Goal: Task Accomplishment & Management: Complete application form

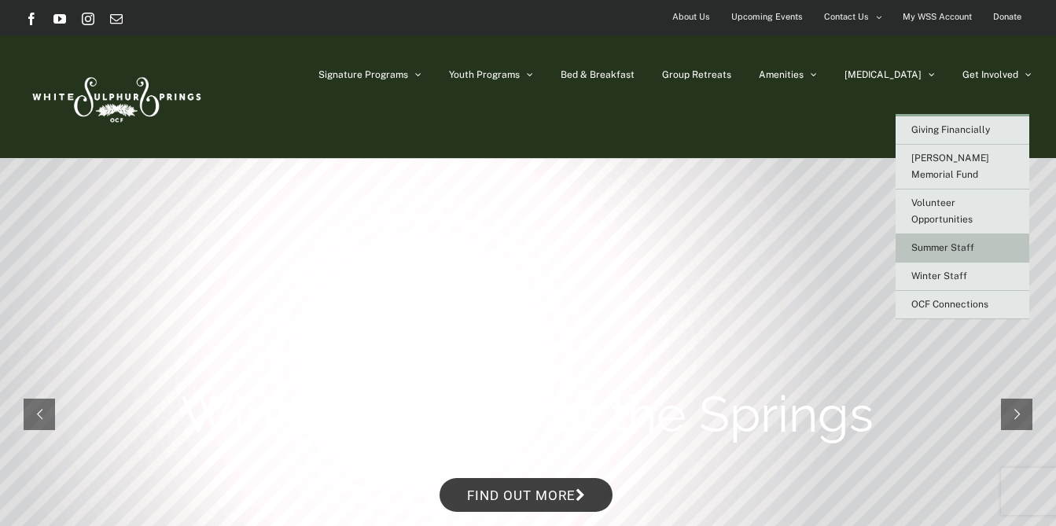
click at [977, 234] on link "Summer Staff" at bounding box center [963, 248] width 134 height 28
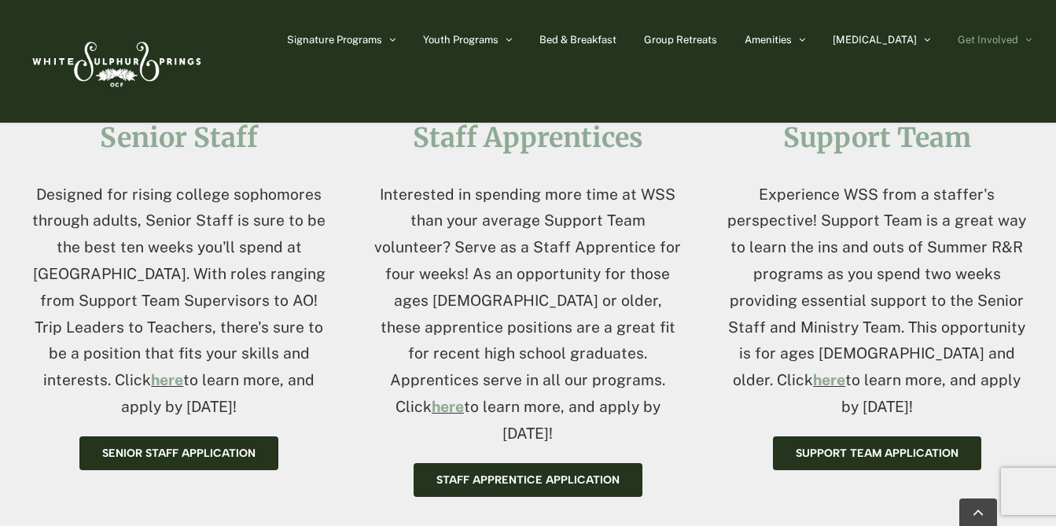
scroll to position [679, 0]
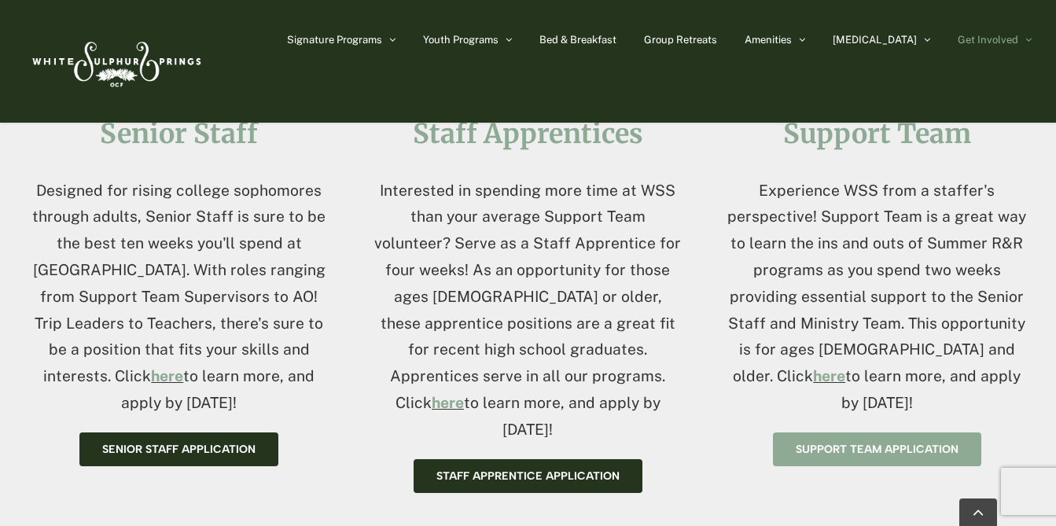
click at [896, 443] on span "Support Team Application" at bounding box center [877, 449] width 163 height 13
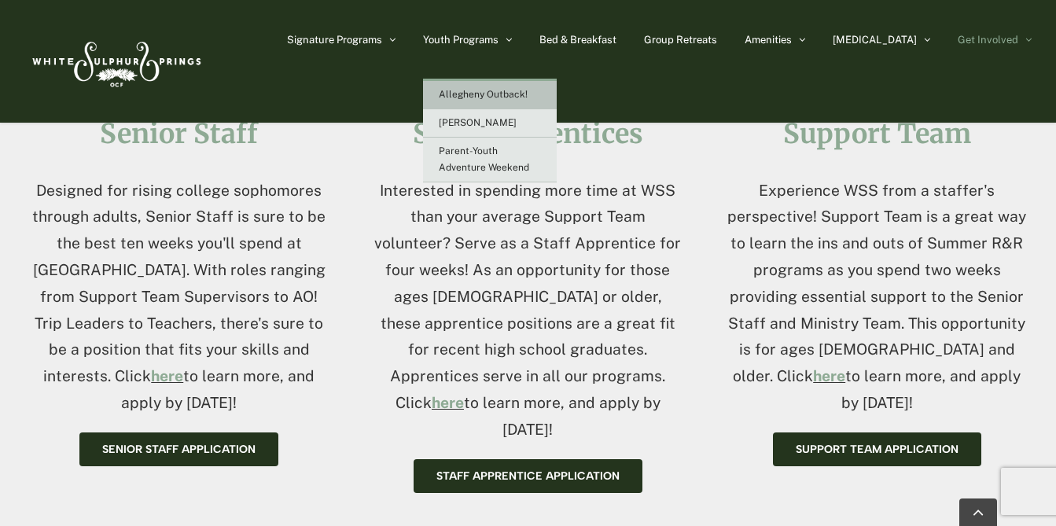
click at [498, 93] on span "Allegheny Outback!" at bounding box center [483, 94] width 89 height 11
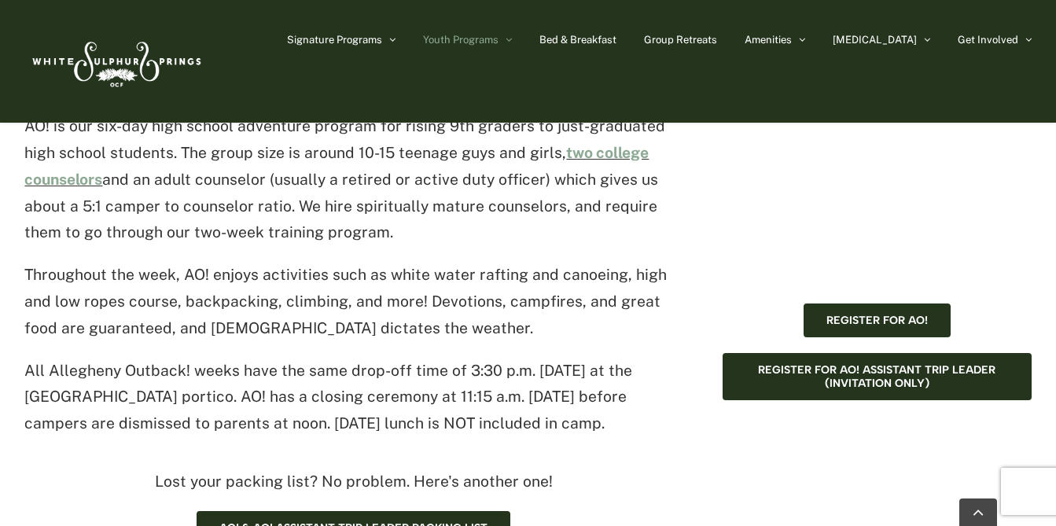
scroll to position [868, 0]
